Goal: Transaction & Acquisition: Book appointment/travel/reservation

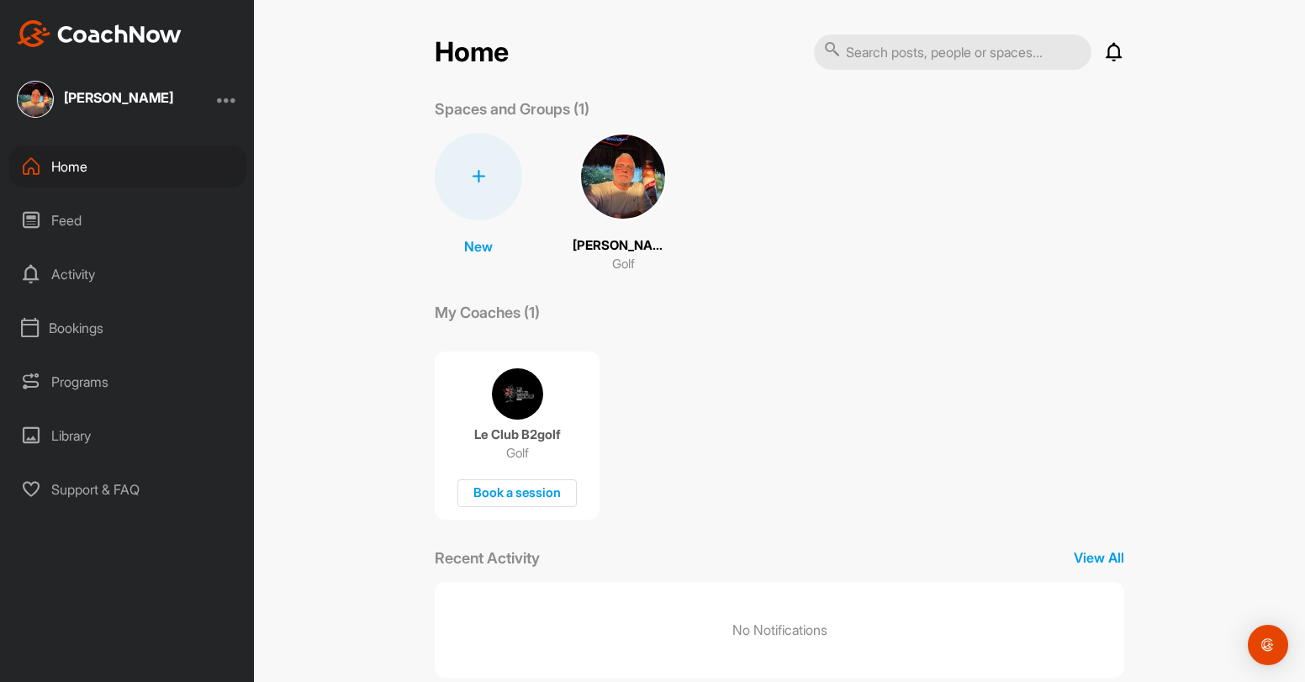
click at [508, 385] on img at bounding box center [517, 393] width 51 height 51
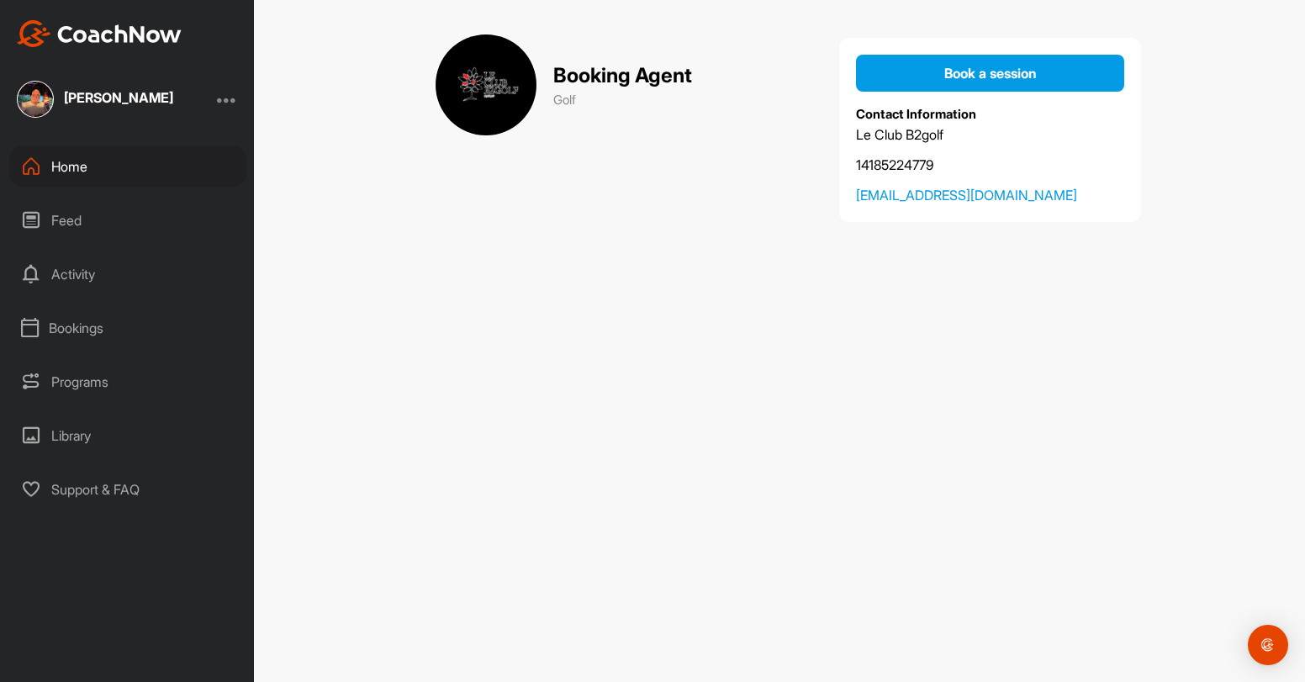
click at [73, 209] on div "Feed" at bounding box center [127, 220] width 237 height 42
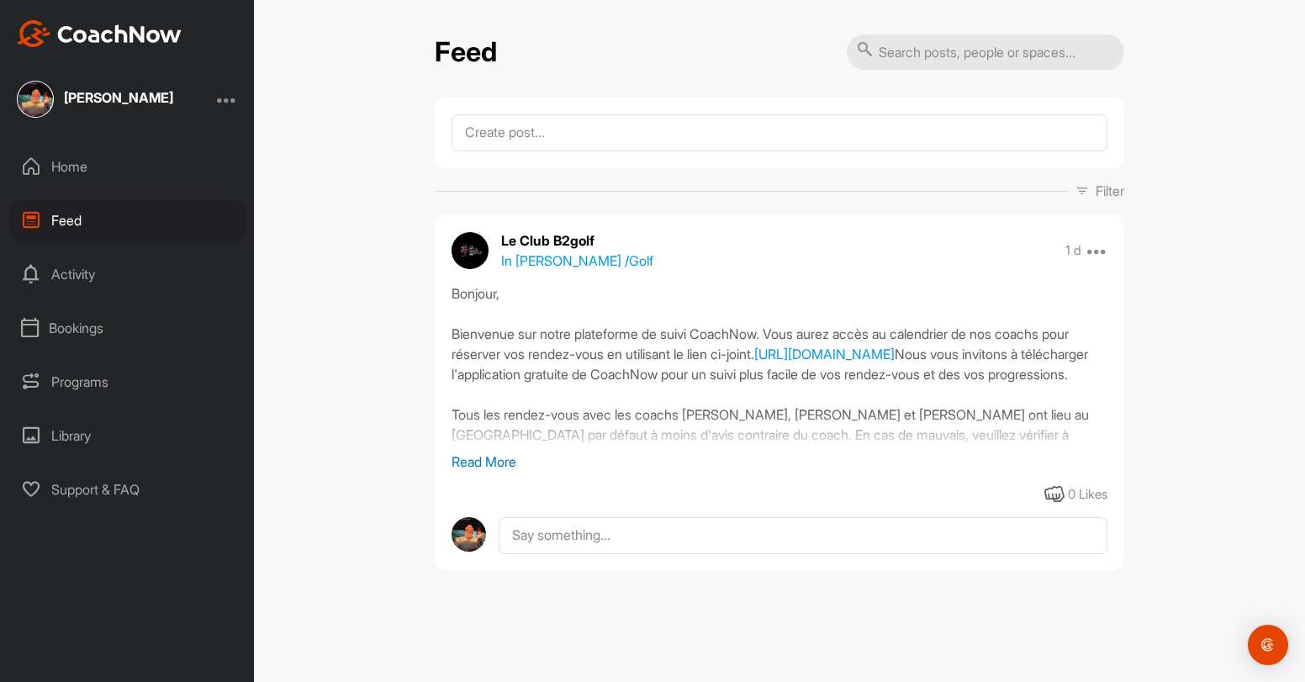
click at [64, 260] on div "Activity" at bounding box center [127, 274] width 237 height 42
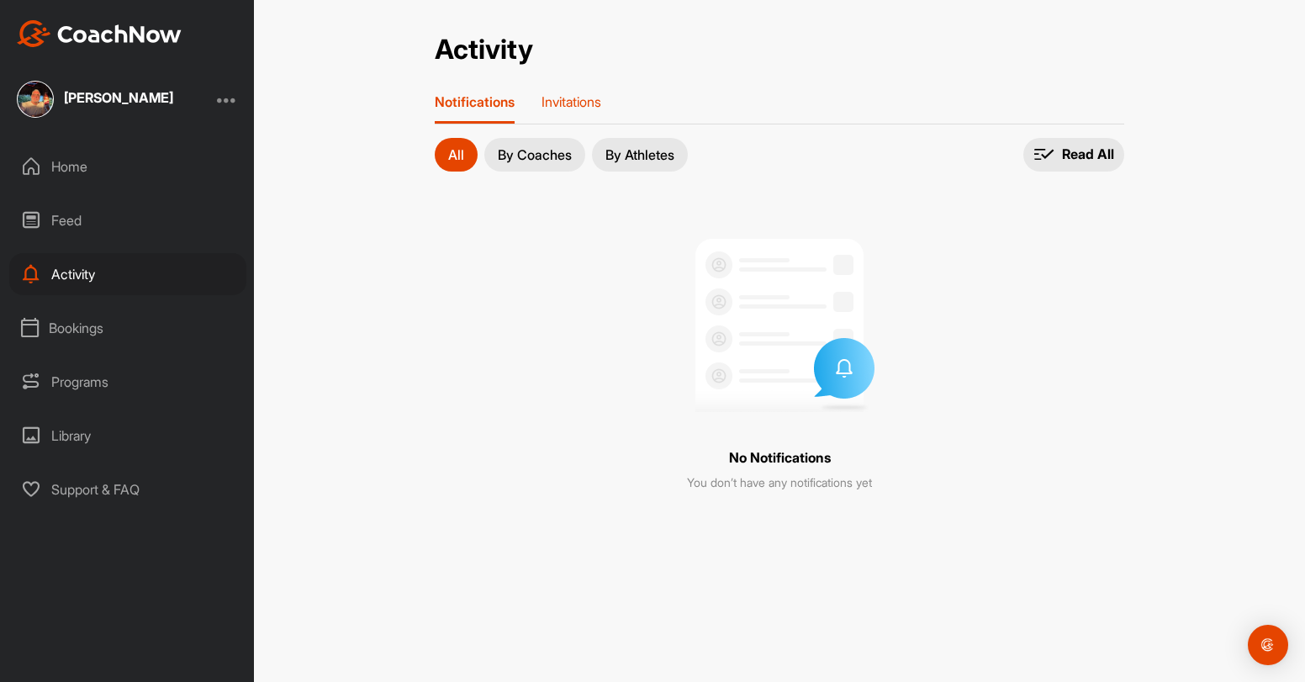
click at [574, 108] on p "Invitations" at bounding box center [571, 101] width 60 height 17
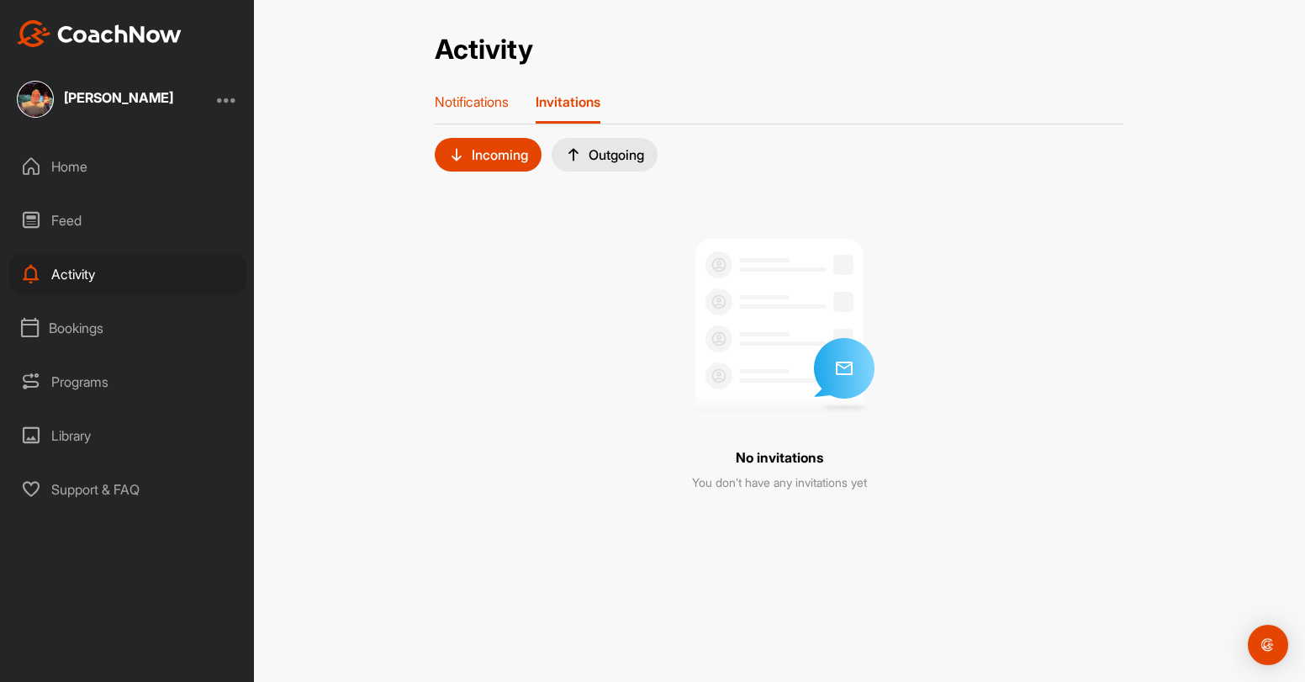
click at [456, 103] on p "Notifications" at bounding box center [472, 101] width 74 height 17
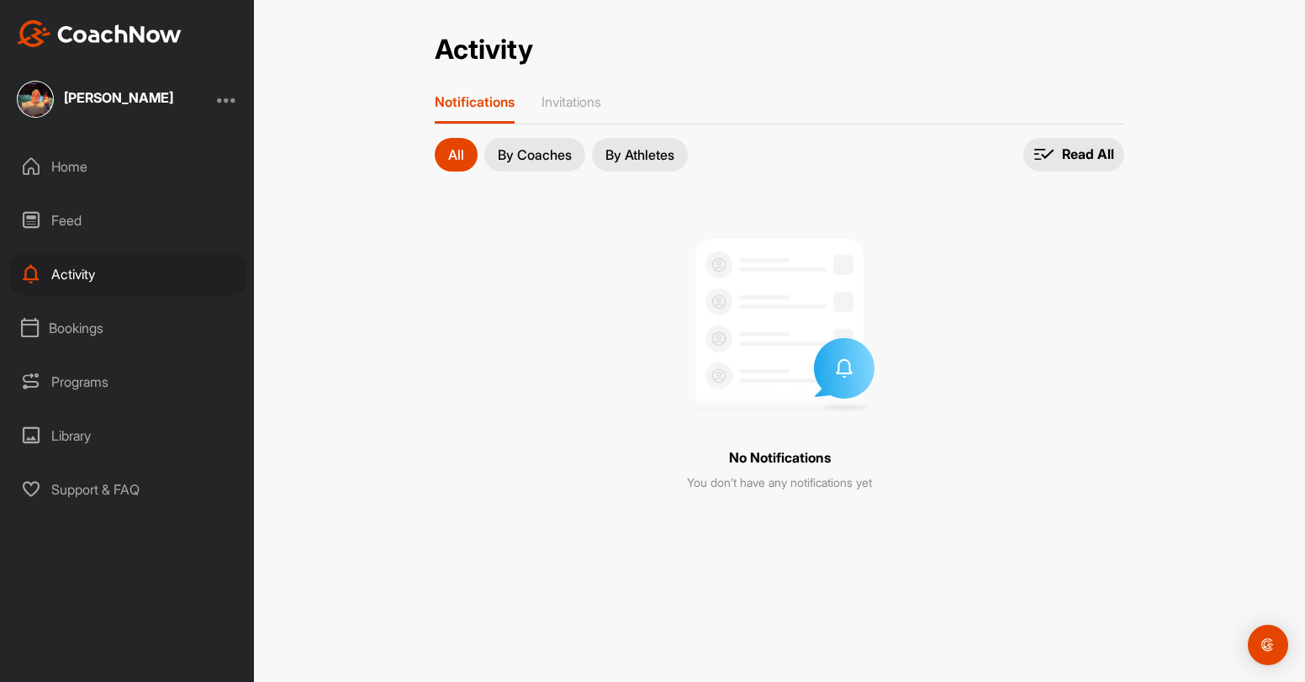
click at [534, 154] on p "By Coaches" at bounding box center [535, 154] width 74 height 13
click at [457, 148] on p "All" at bounding box center [456, 154] width 16 height 13
click at [85, 171] on div "Home" at bounding box center [127, 166] width 237 height 42
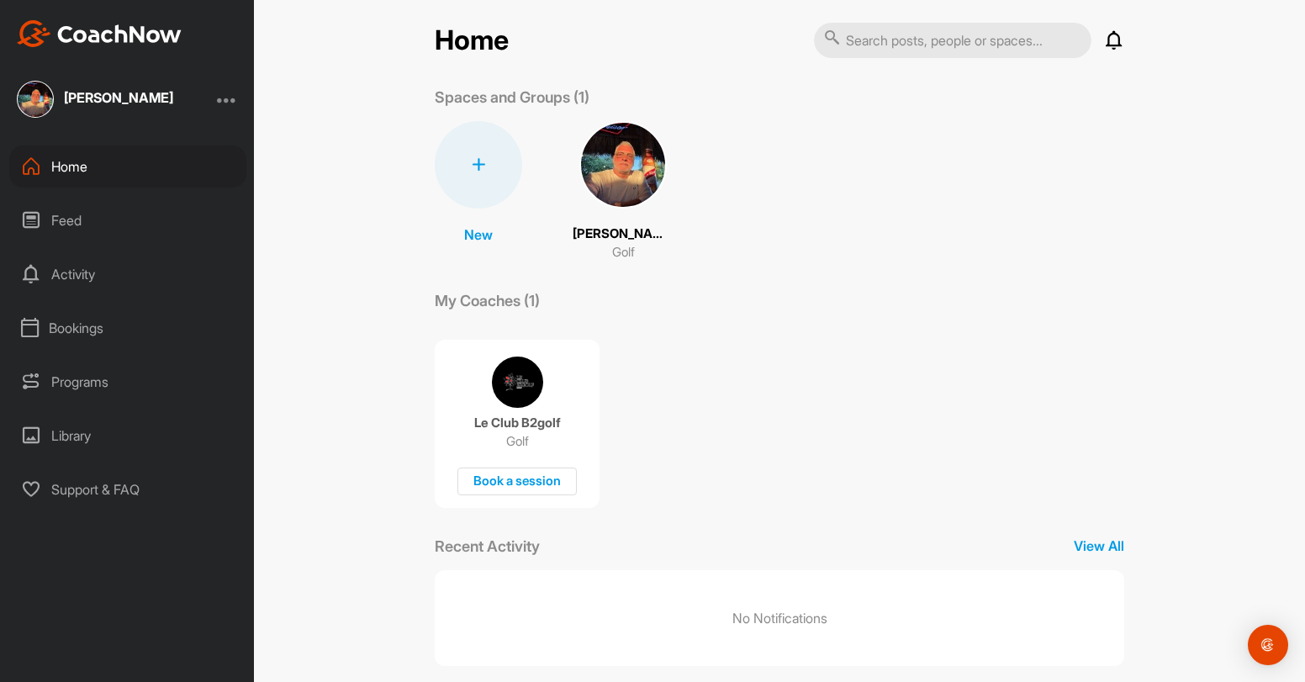
scroll to position [34, 0]
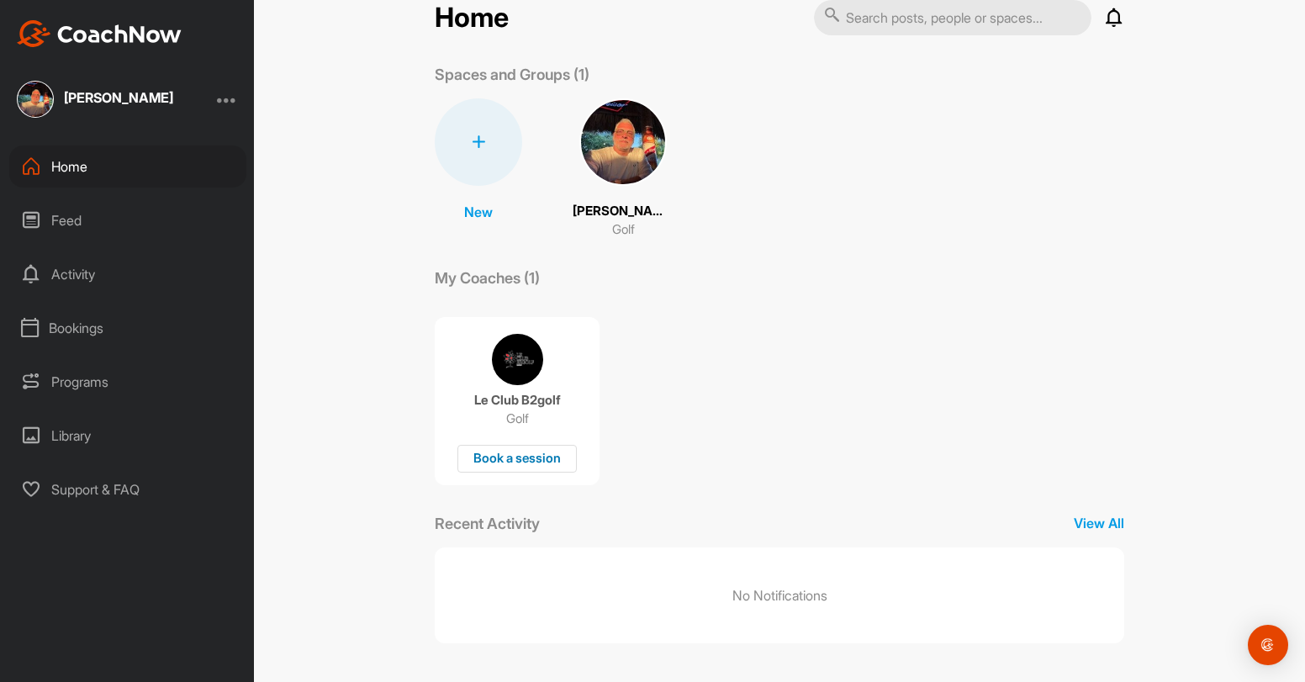
click at [528, 455] on div "Book a session" at bounding box center [516, 459] width 119 height 28
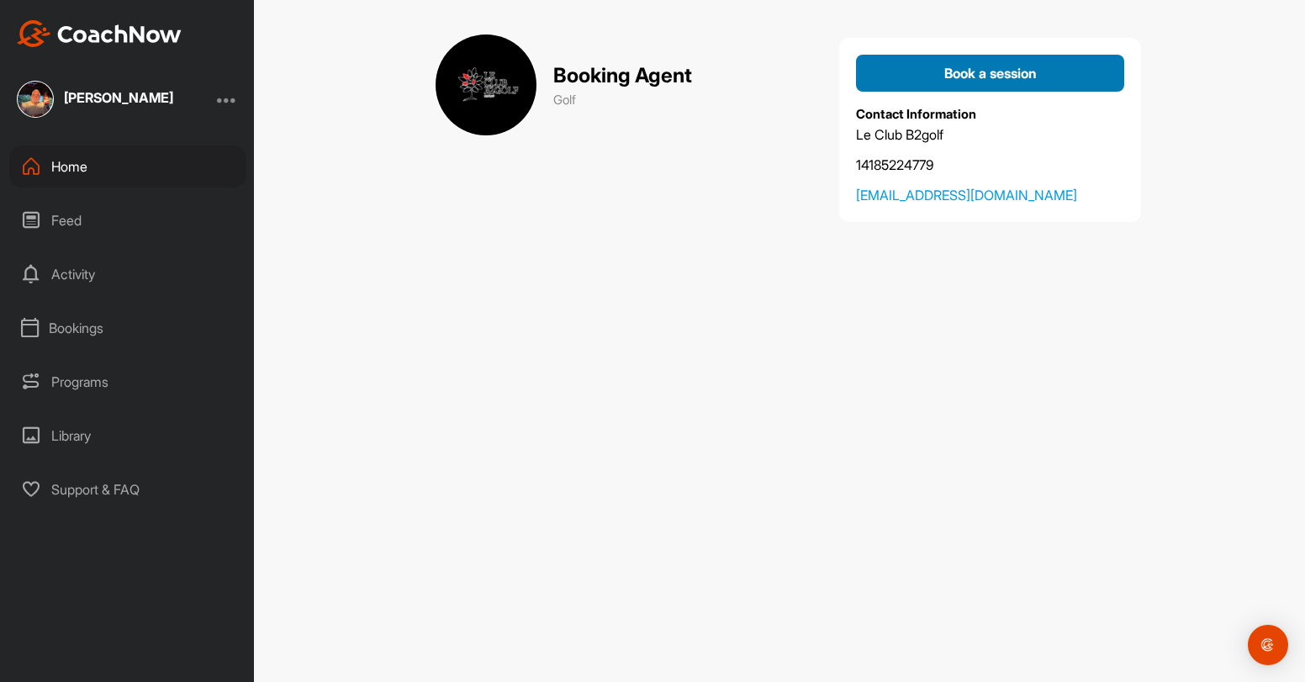
click at [979, 77] on span "Book a session" at bounding box center [990, 73] width 92 height 17
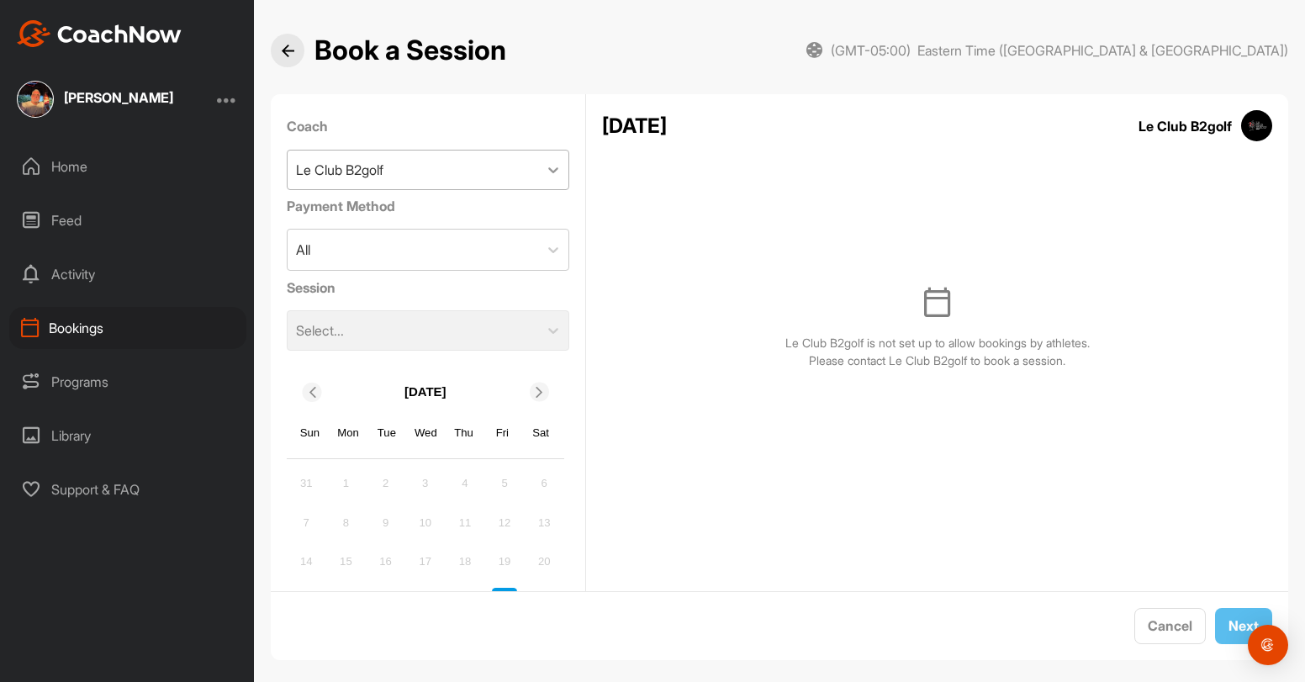
click at [545, 172] on icon at bounding box center [553, 169] width 17 height 17
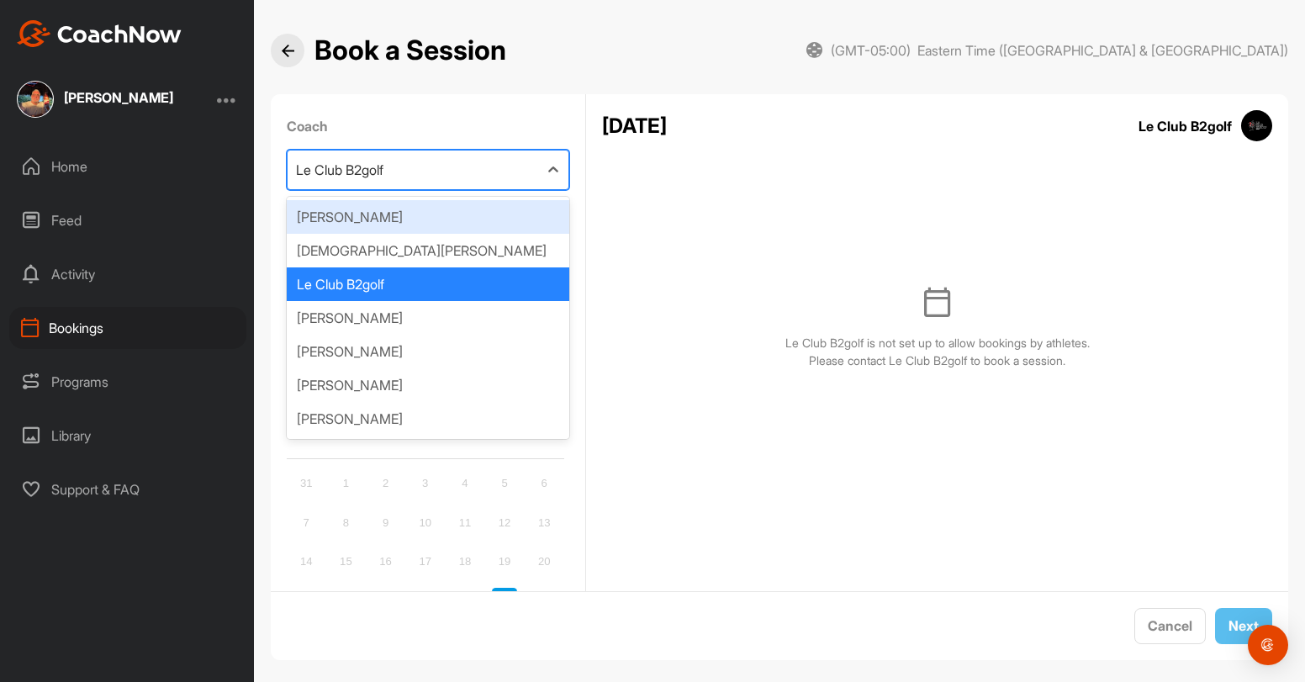
click at [460, 218] on div "[PERSON_NAME]" at bounding box center [428, 217] width 283 height 34
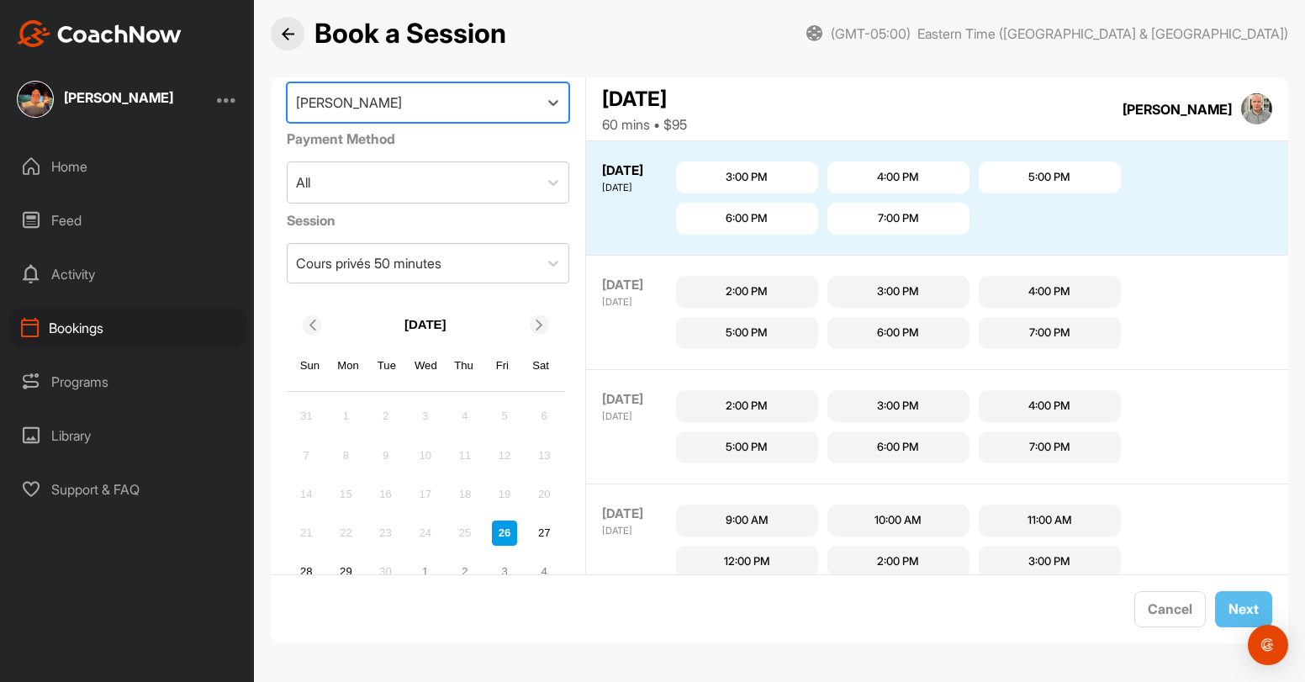
scroll to position [85, 0]
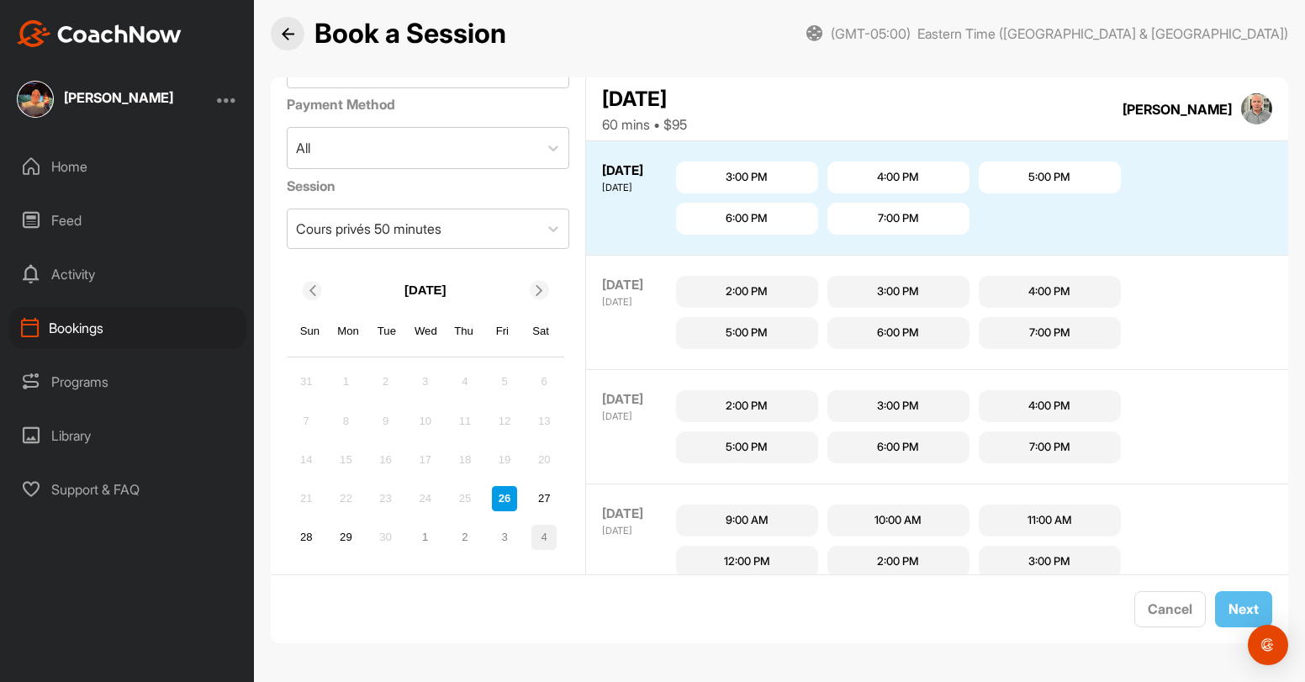
click at [549, 536] on div "4" at bounding box center [543, 537] width 25 height 25
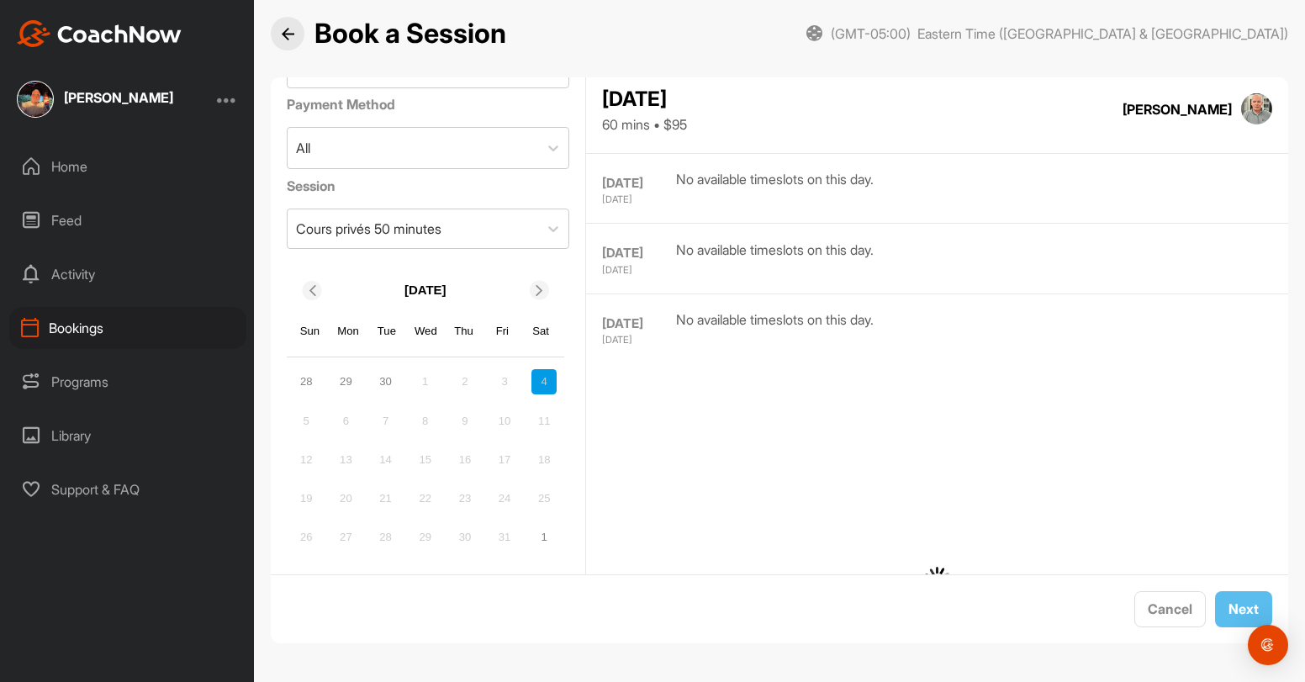
scroll to position [879, 0]
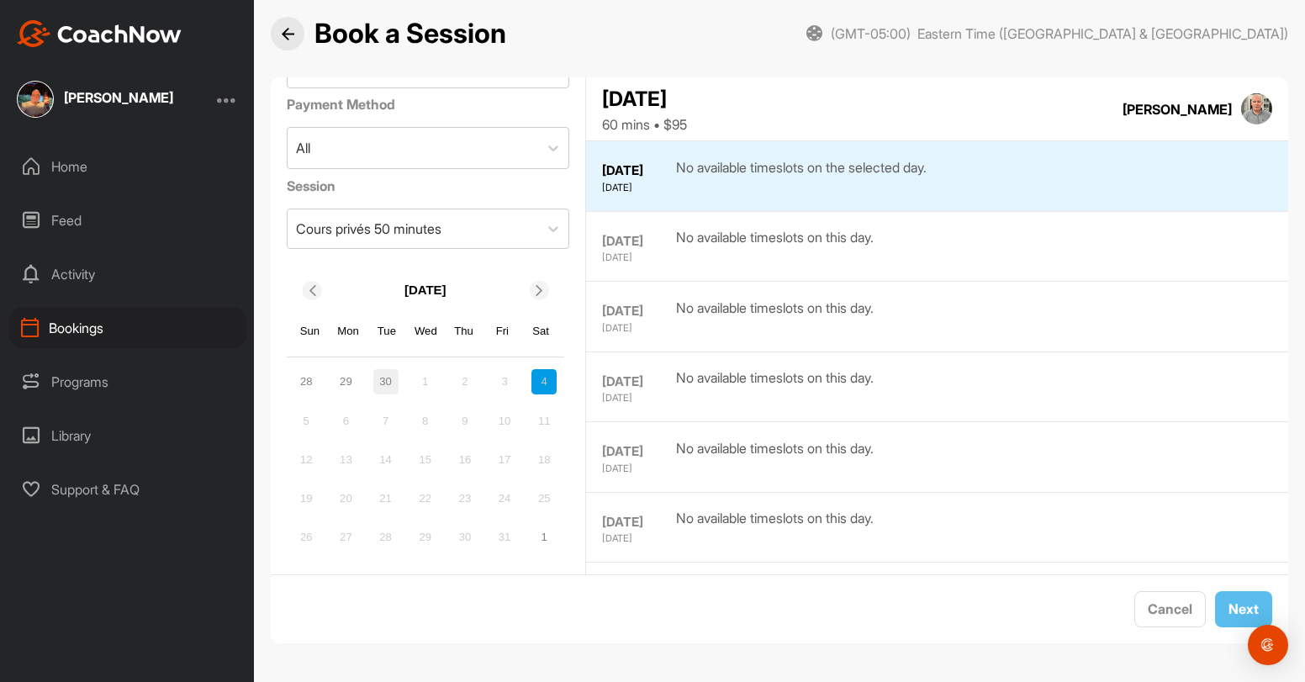
click at [383, 375] on div "30" at bounding box center [385, 381] width 25 height 25
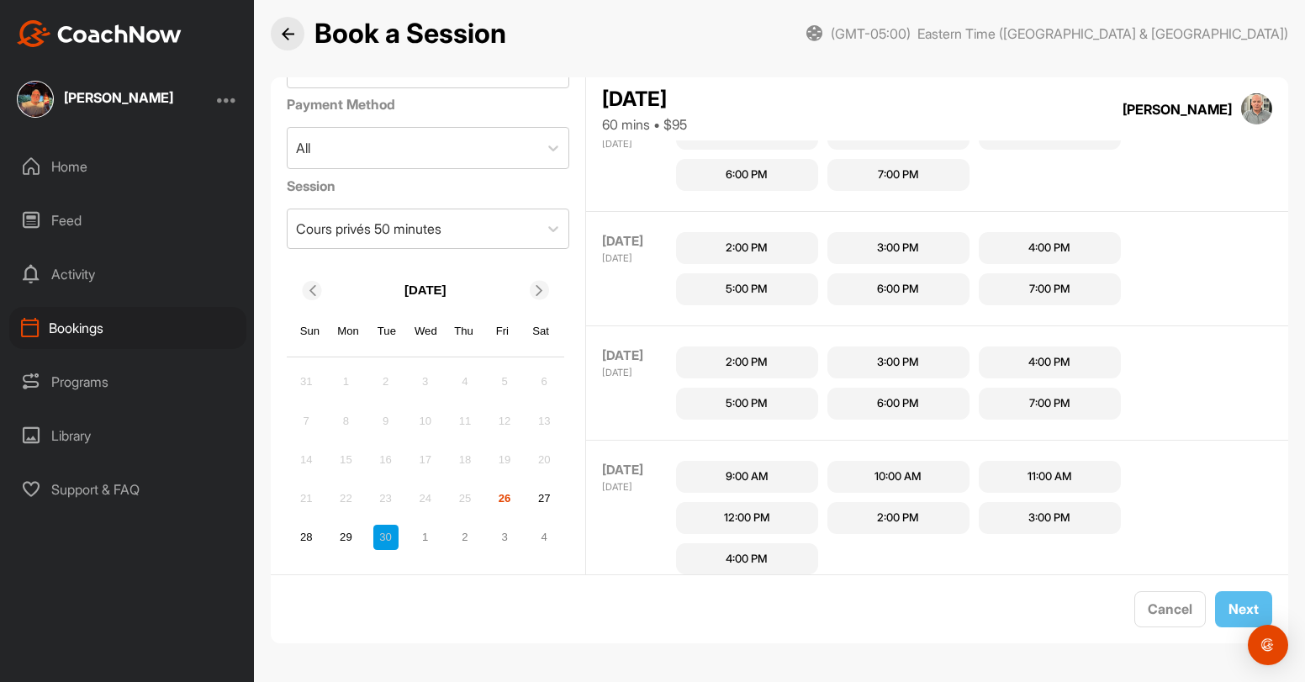
scroll to position [73, 0]
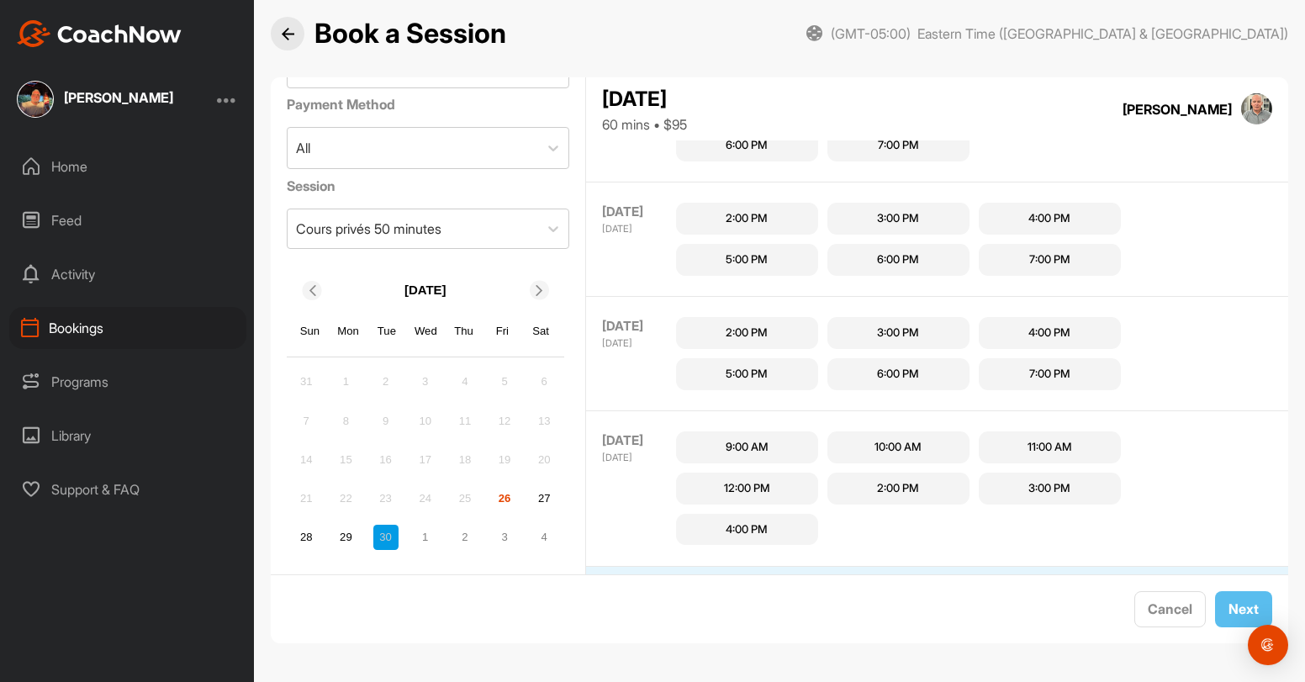
click at [1246, 109] on img at bounding box center [1257, 109] width 32 height 32
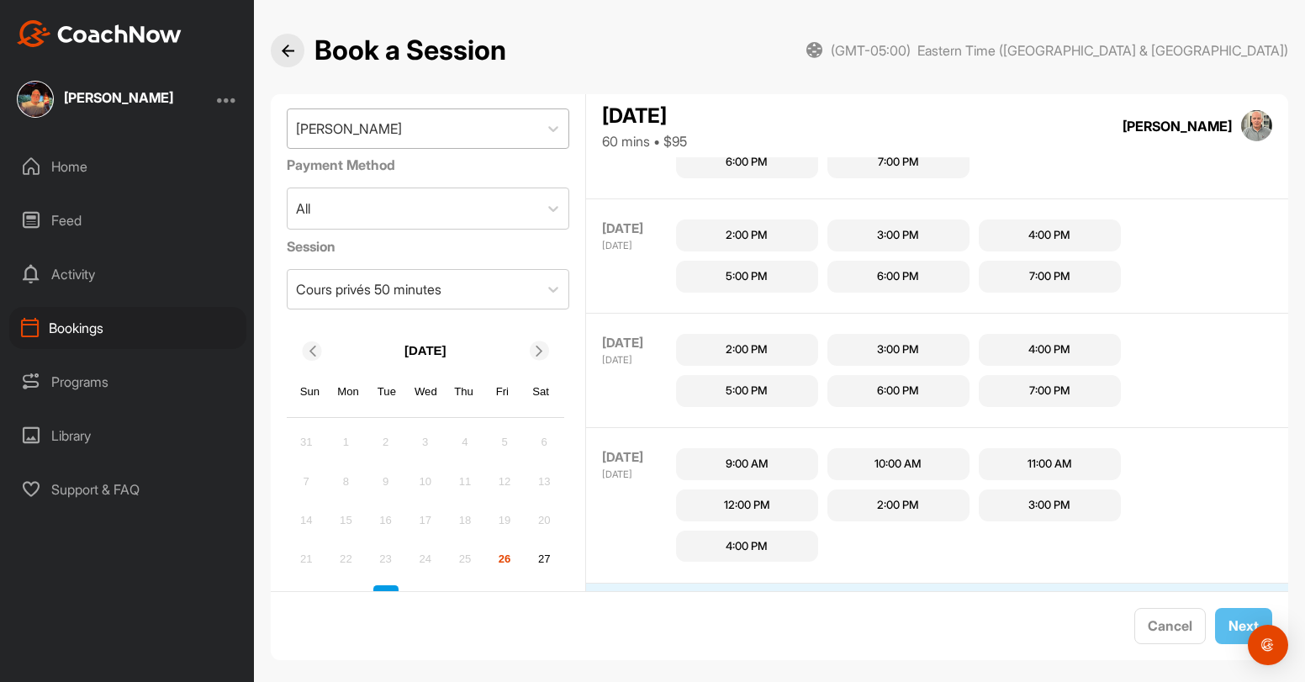
scroll to position [0, 0]
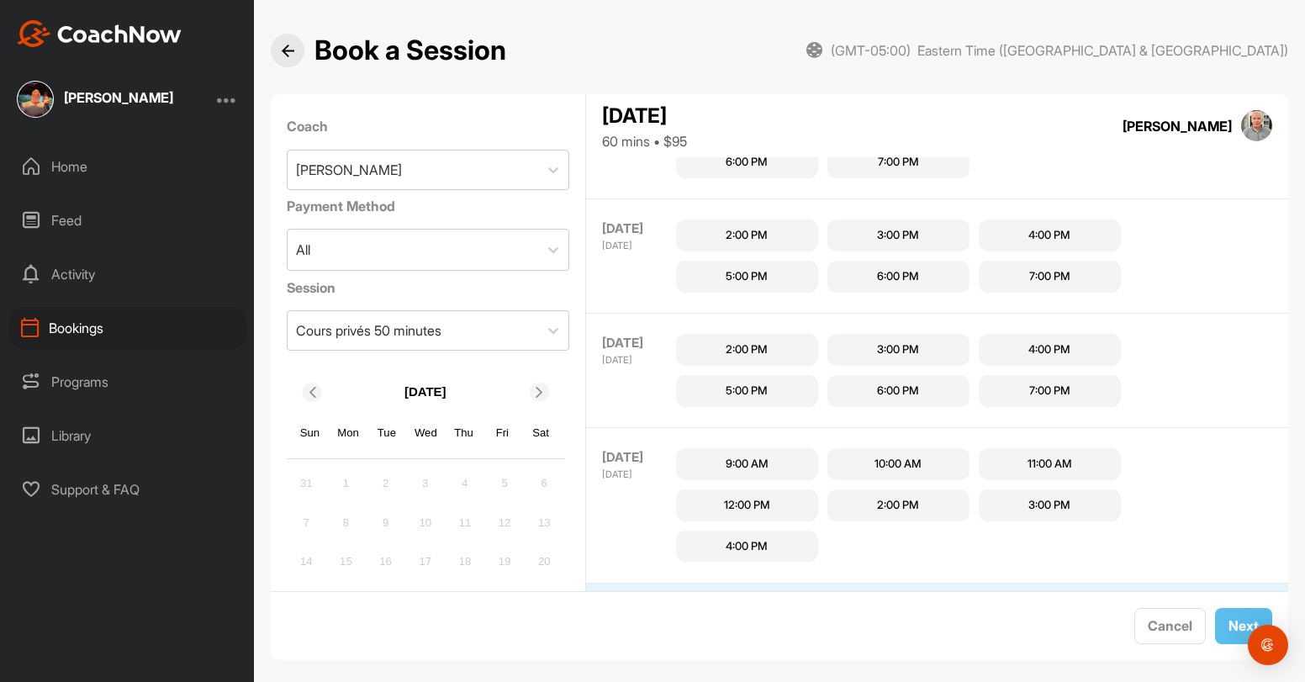
click at [289, 55] on img at bounding box center [288, 51] width 13 height 13
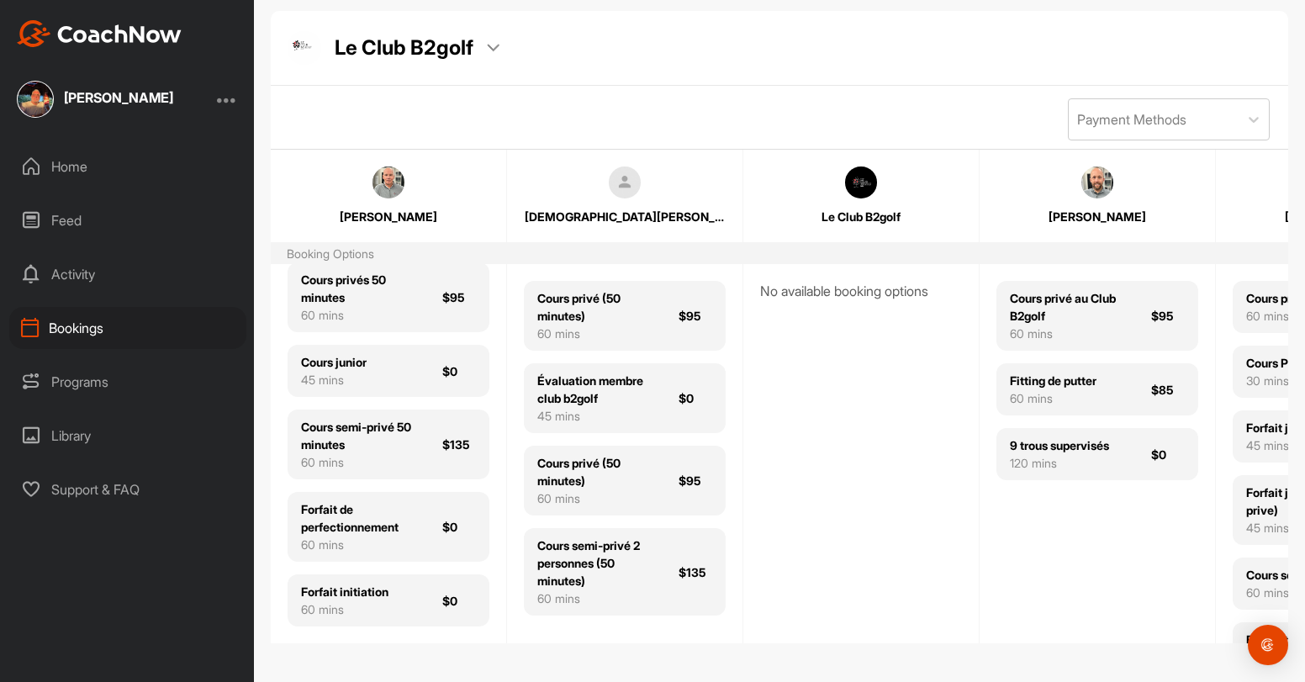
click at [84, 273] on div "Activity" at bounding box center [127, 274] width 237 height 42
